Goal: Task Accomplishment & Management: Manage account settings

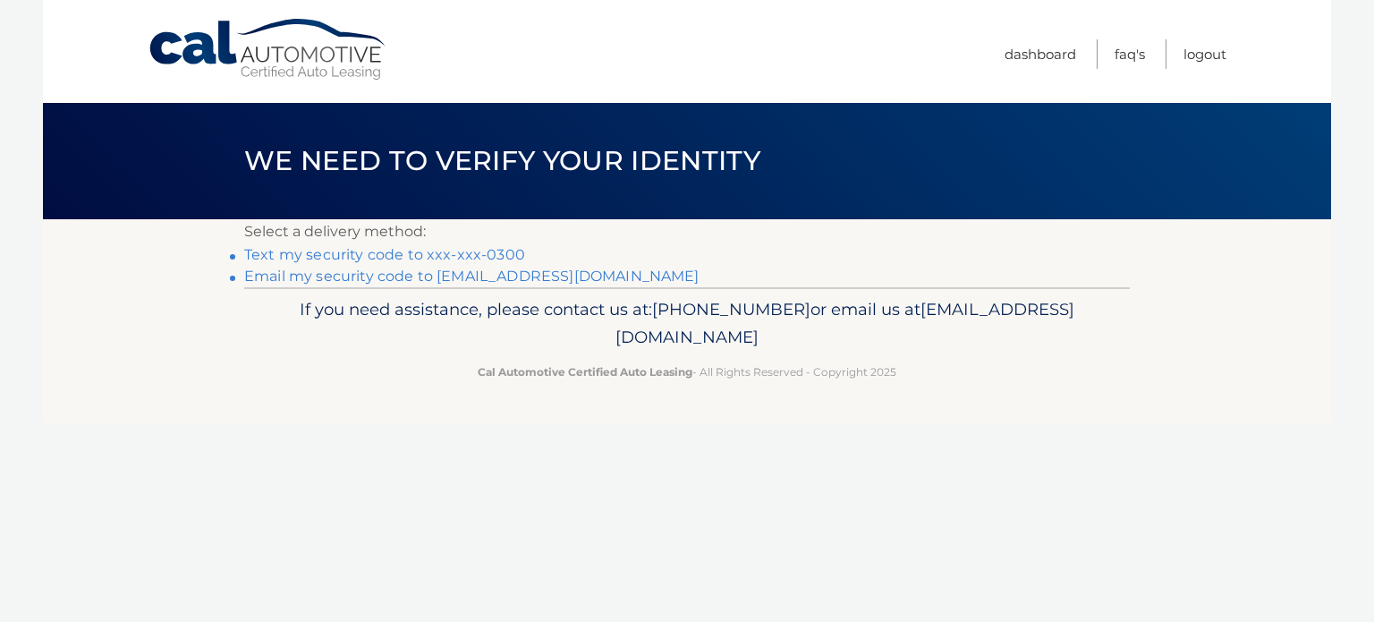
click at [416, 250] on link "Text my security code to xxx-xxx-0300" at bounding box center [384, 254] width 281 height 17
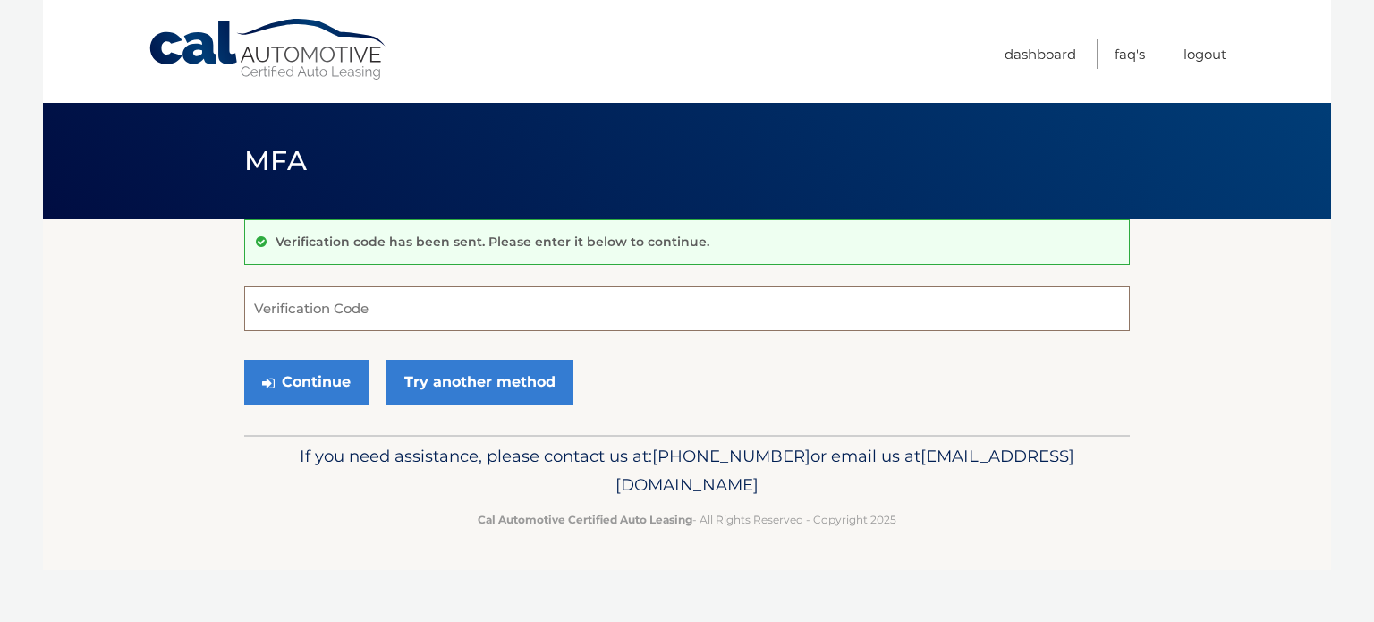
click at [338, 309] on input "Verification Code" at bounding box center [687, 308] width 886 height 45
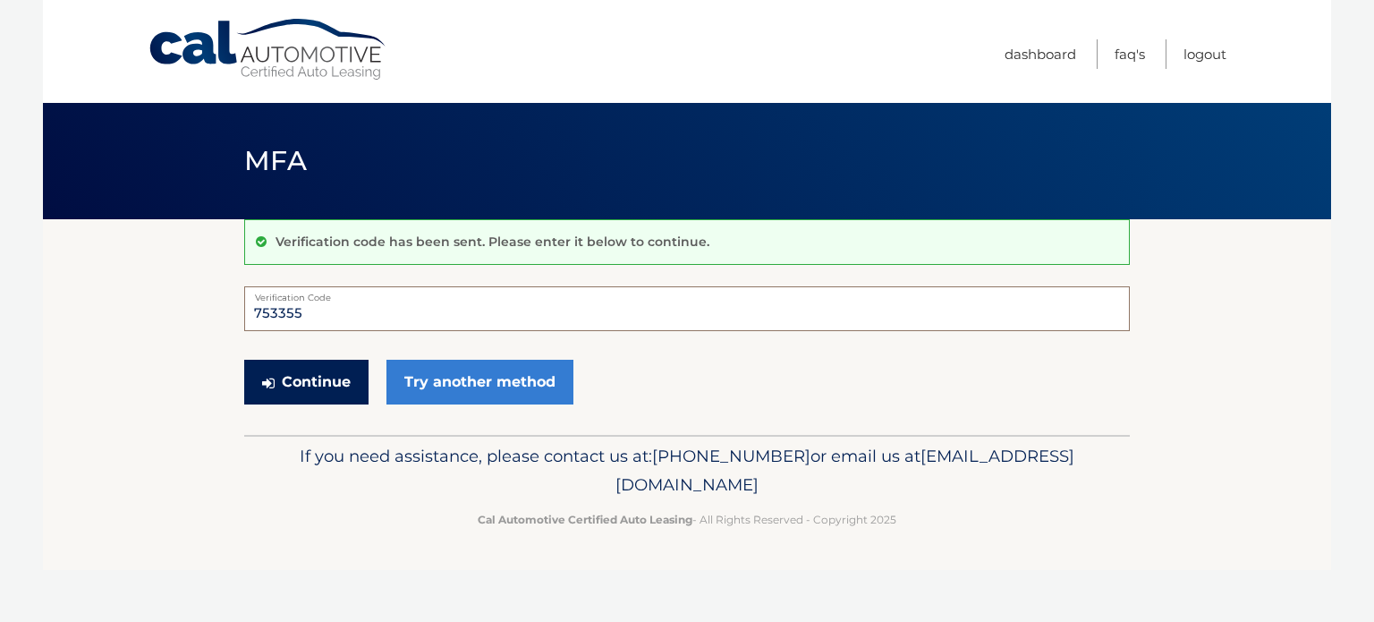
type input "753355"
click at [315, 373] on button "Continue" at bounding box center [306, 382] width 124 height 45
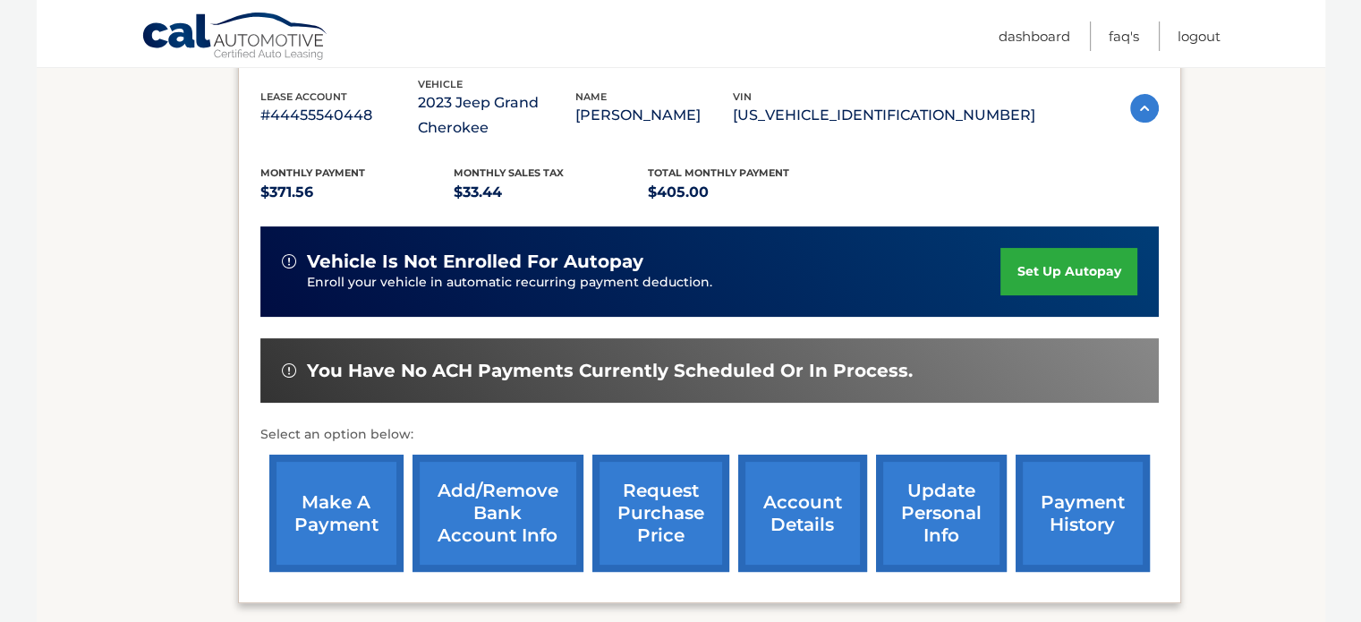
scroll to position [358, 0]
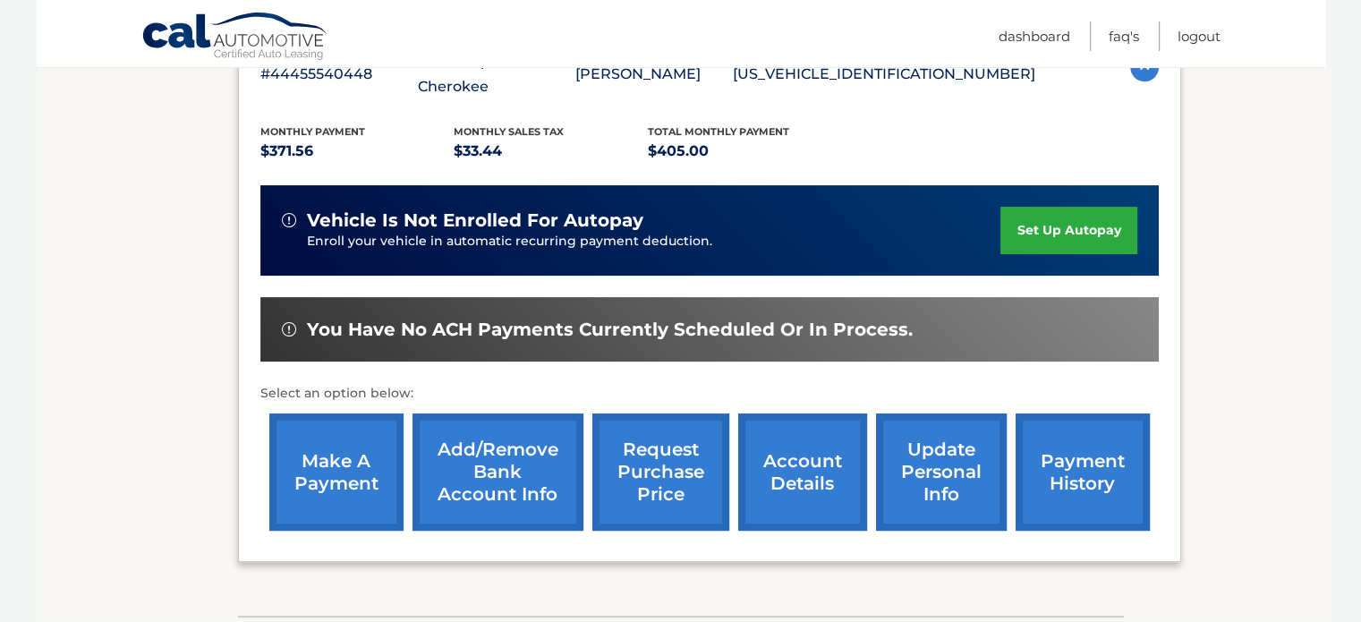
click at [508, 467] on link "Add/Remove bank account info" at bounding box center [497, 471] width 171 height 117
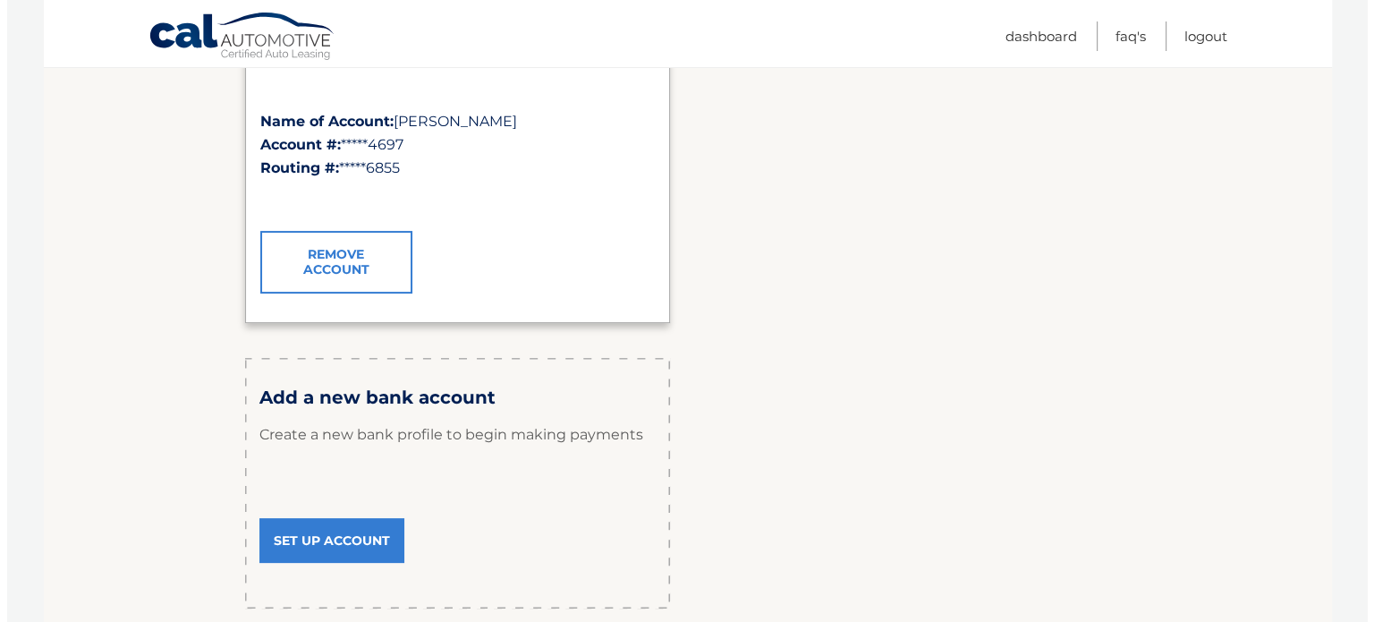
scroll to position [358, 0]
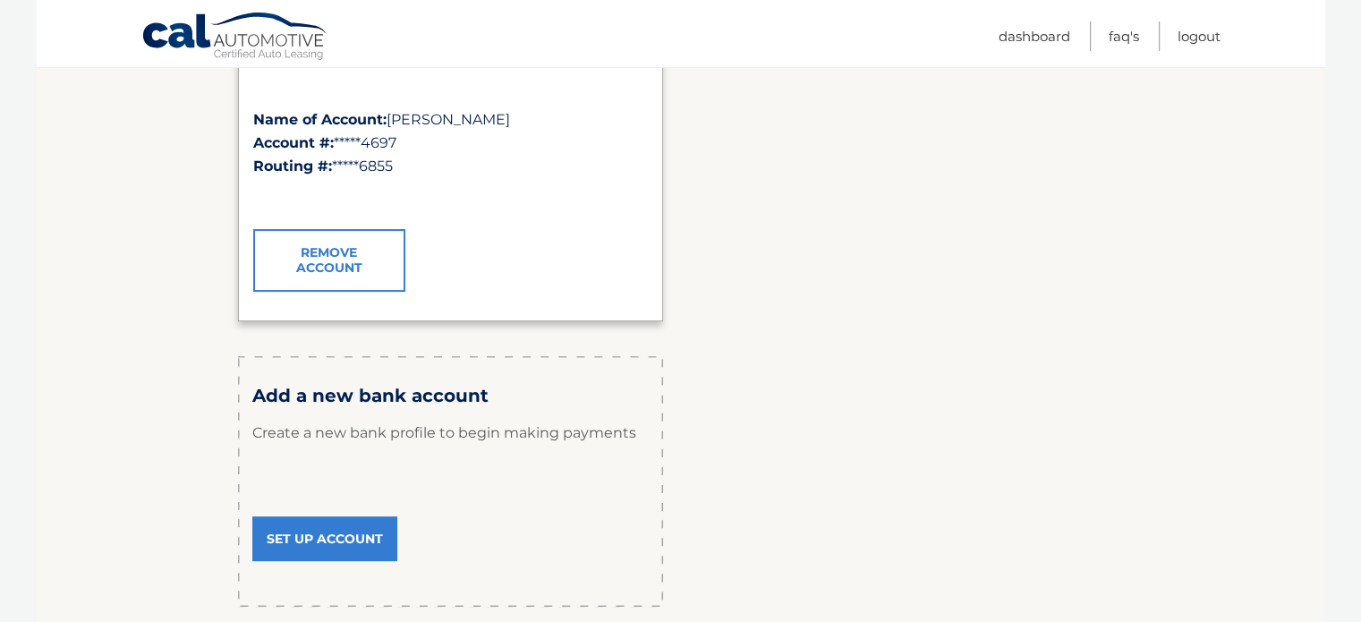
click at [354, 262] on link "Remove Account" at bounding box center [329, 260] width 152 height 63
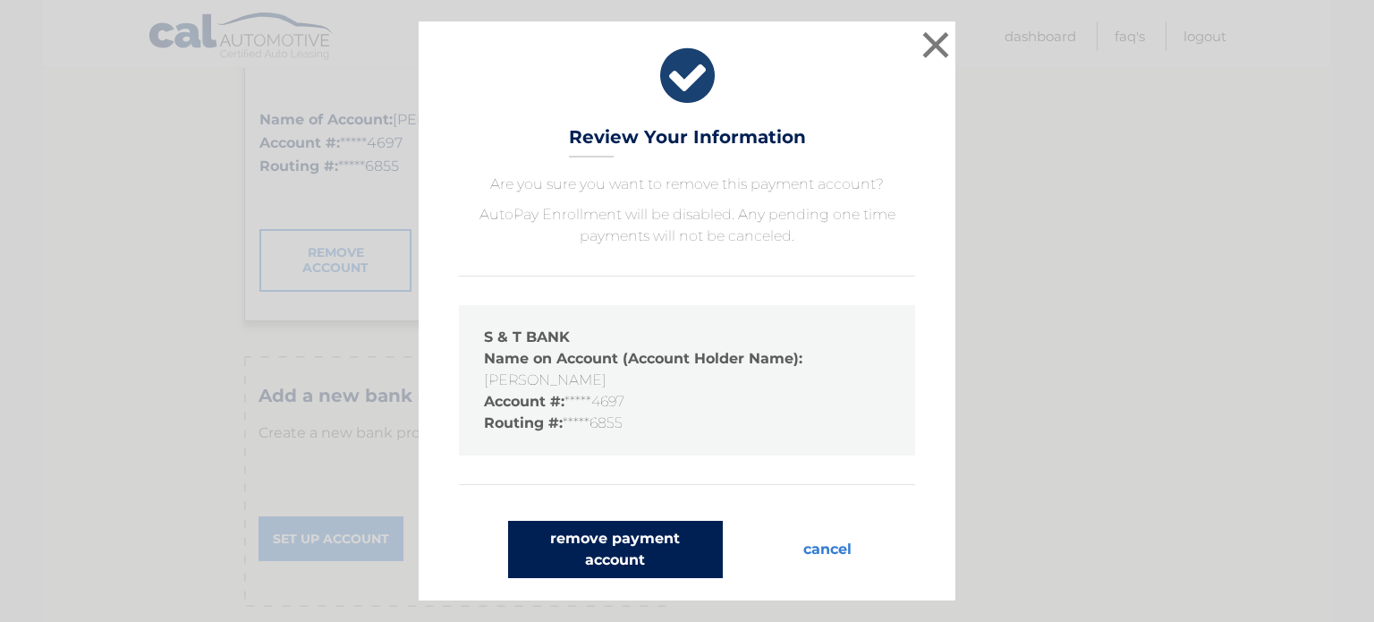
click at [603, 547] on button "remove payment account" at bounding box center [615, 549] width 215 height 57
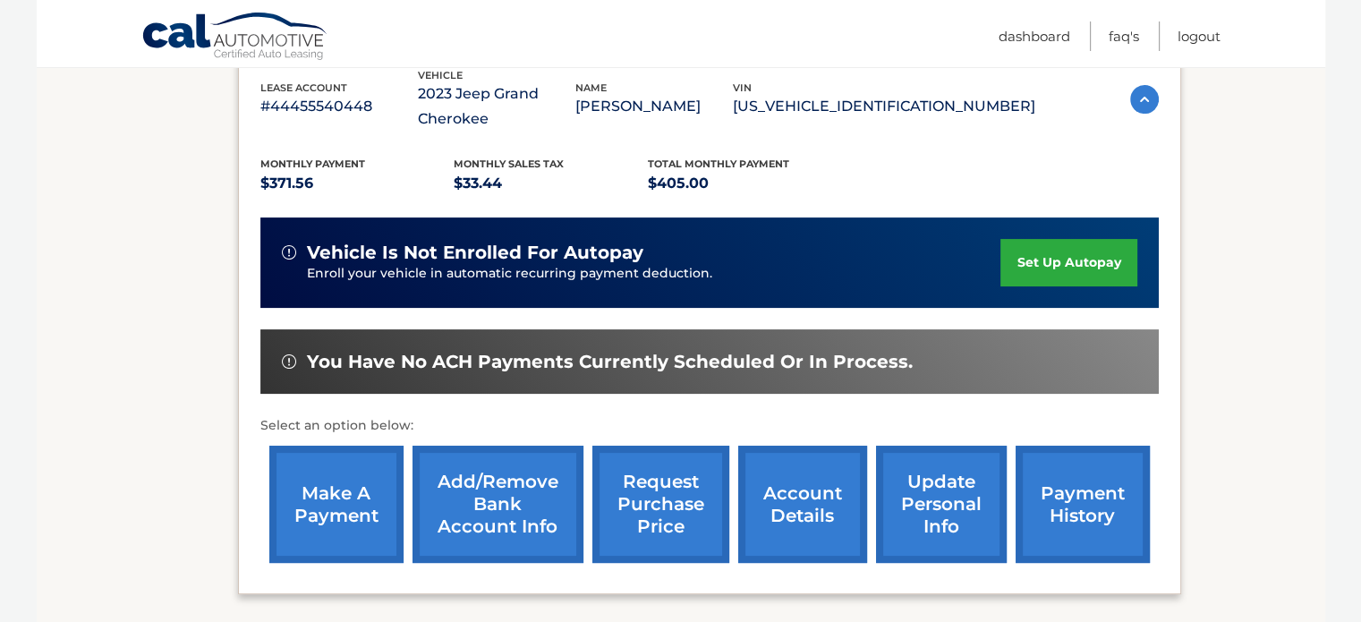
scroll to position [358, 0]
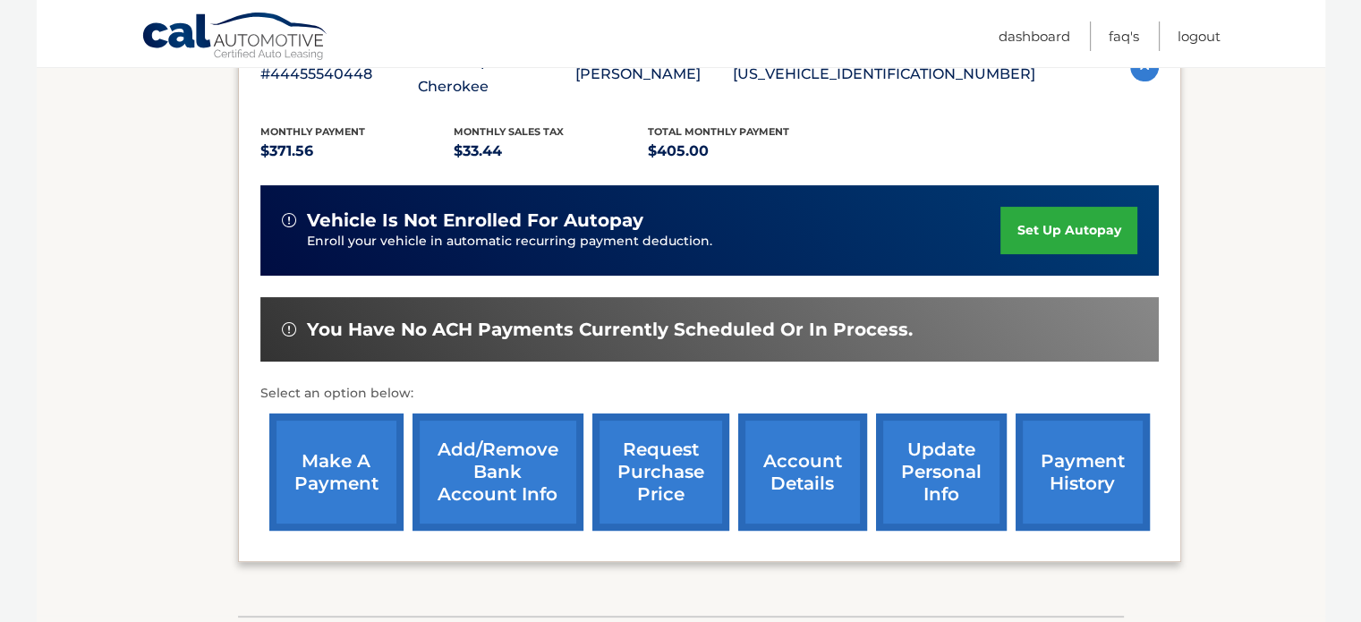
click at [512, 476] on link "Add/Remove bank account info" at bounding box center [497, 471] width 171 height 117
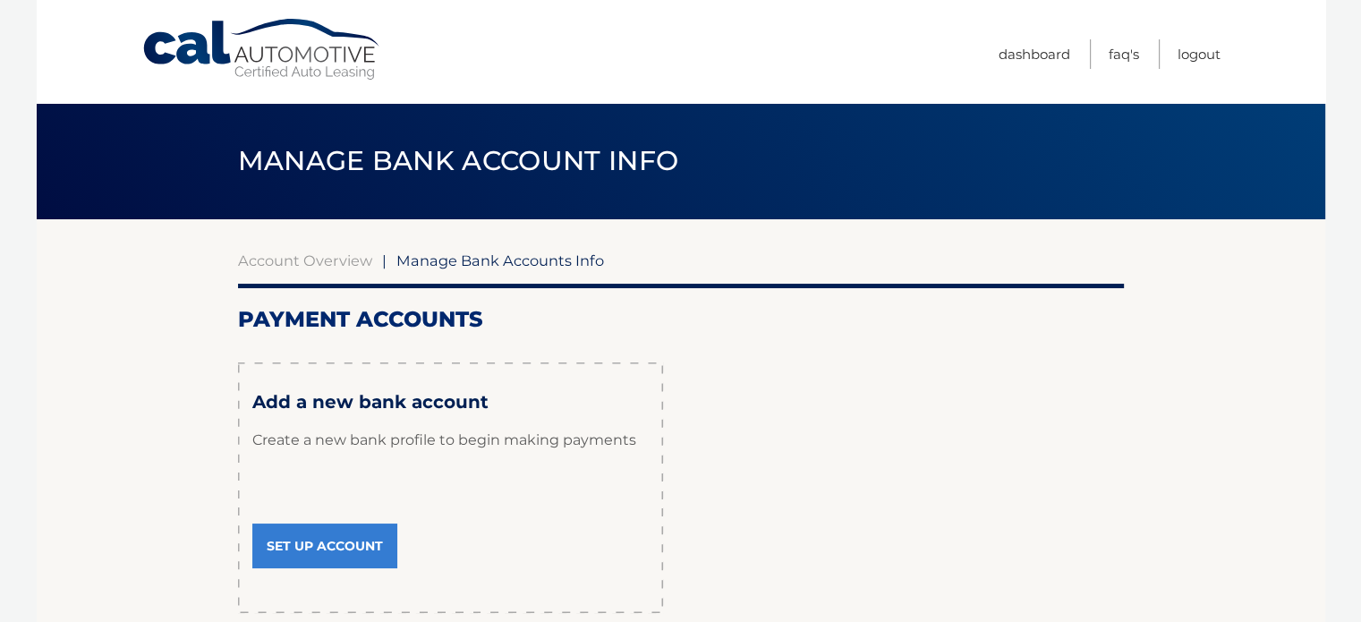
click at [337, 541] on link "Set Up Account" at bounding box center [324, 545] width 145 height 45
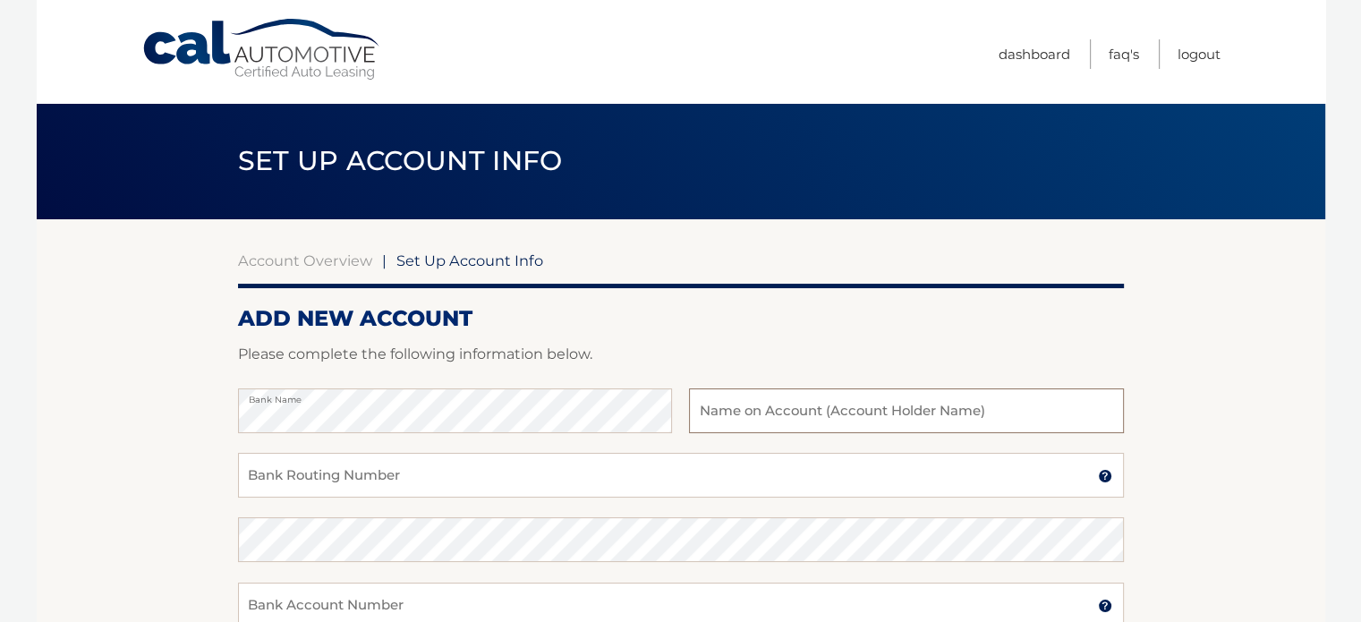
click at [711, 412] on input "text" at bounding box center [906, 410] width 434 height 45
type input "[PERSON_NAME]"
drag, startPoint x: 680, startPoint y: 412, endPoint x: 379, endPoint y: 484, distance: 309.0
click at [379, 484] on input "Bank Routing Number" at bounding box center [681, 475] width 886 height 45
type input "043306855"
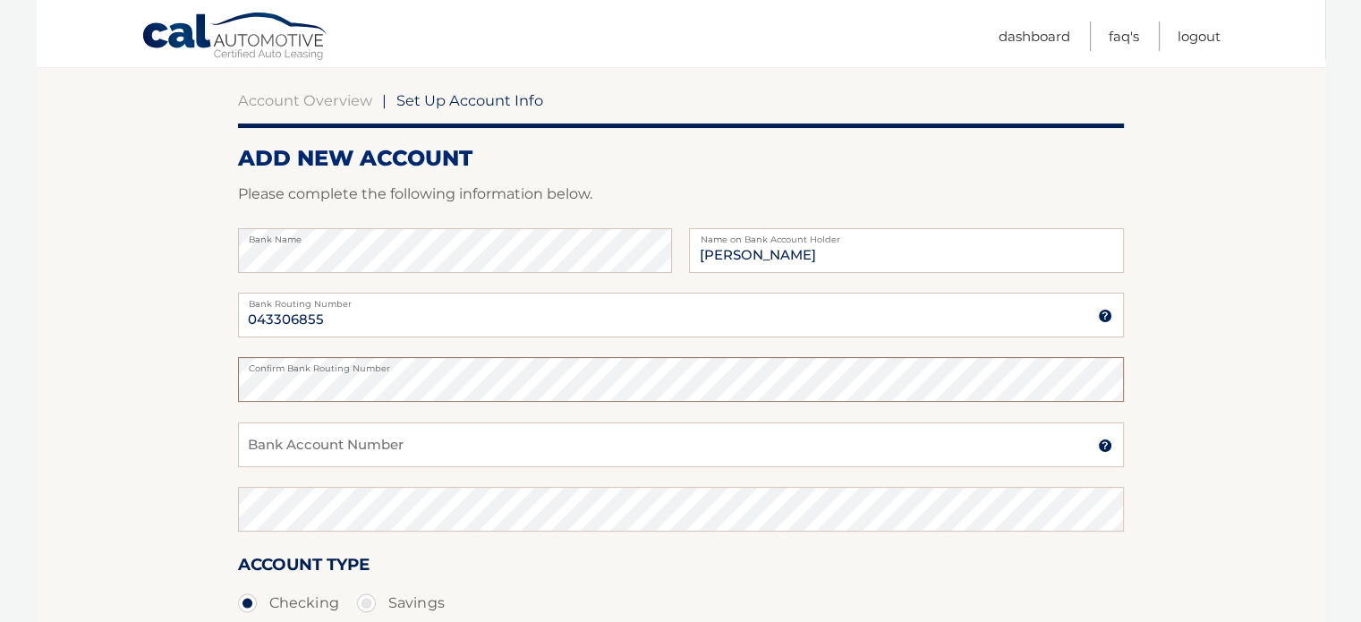
scroll to position [268, 0]
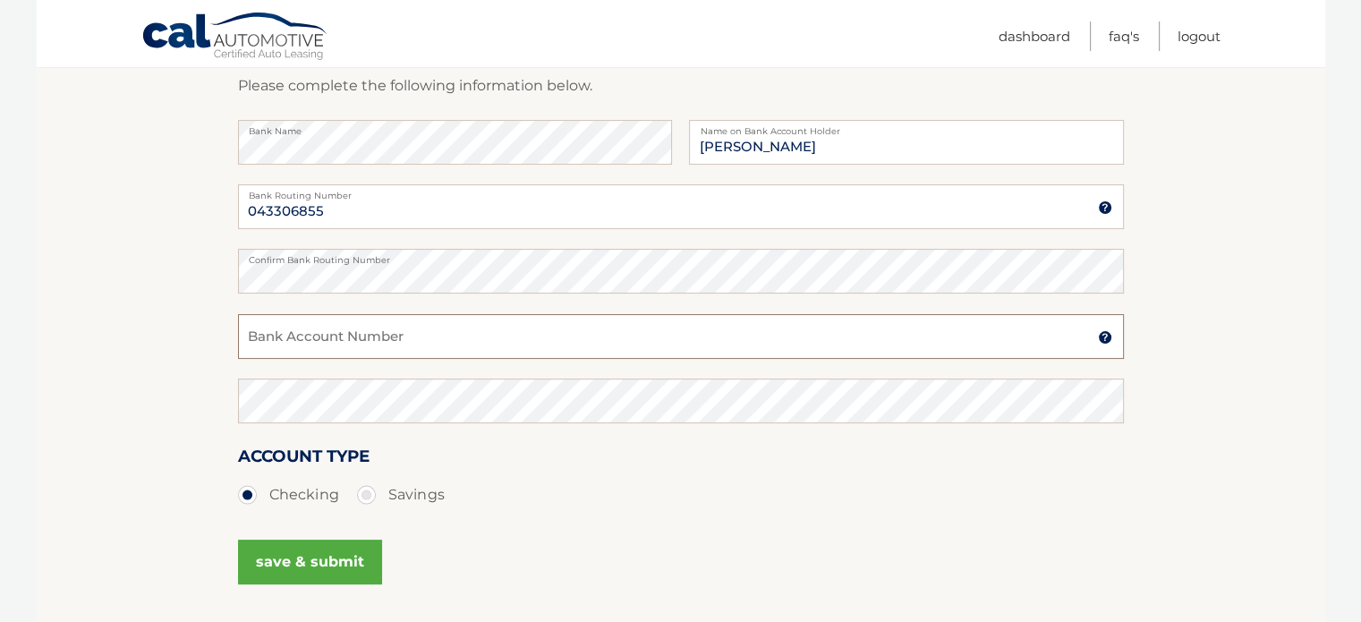
click at [362, 333] on input "Bank Account Number" at bounding box center [681, 336] width 886 height 45
type input "3007229309"
click at [343, 567] on button "save & submit" at bounding box center [310, 561] width 144 height 45
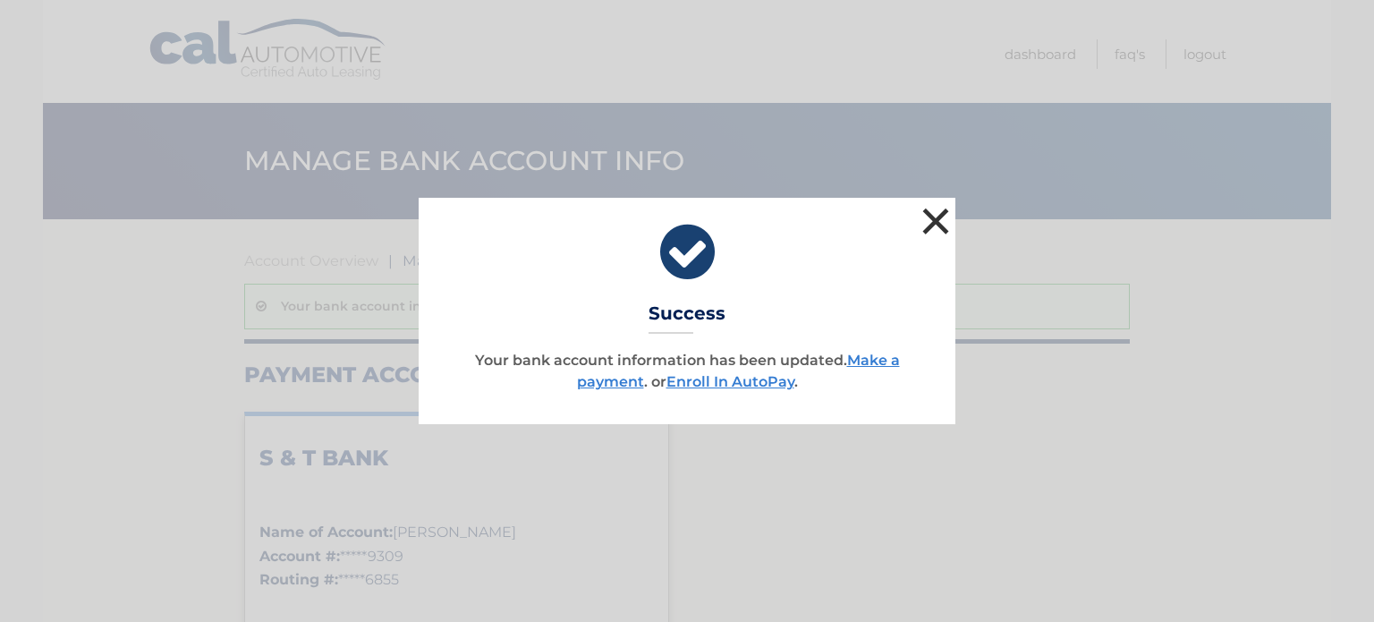
click at [933, 220] on button "×" at bounding box center [936, 221] width 36 height 36
